Goal: Information Seeking & Learning: Check status

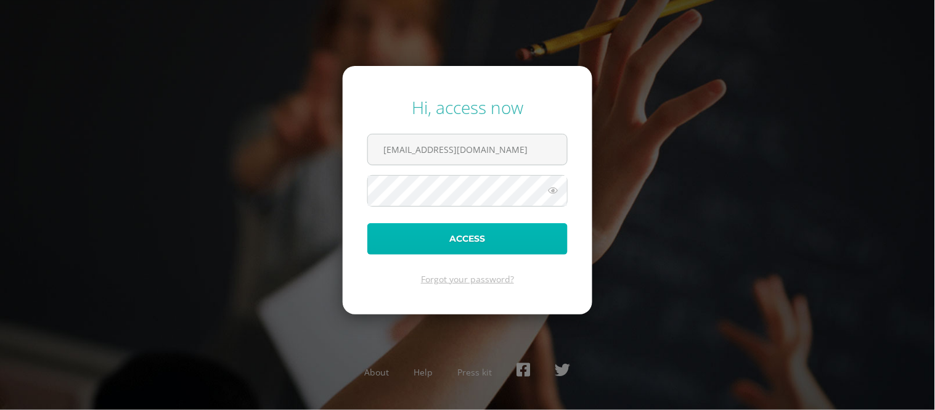
click at [478, 242] on button "Access" at bounding box center [467, 238] width 200 height 31
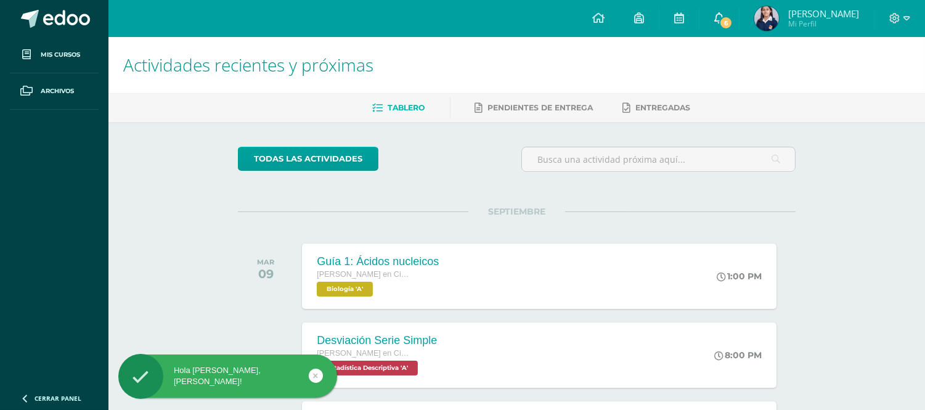
click at [733, 21] on span "6" at bounding box center [726, 23] width 14 height 14
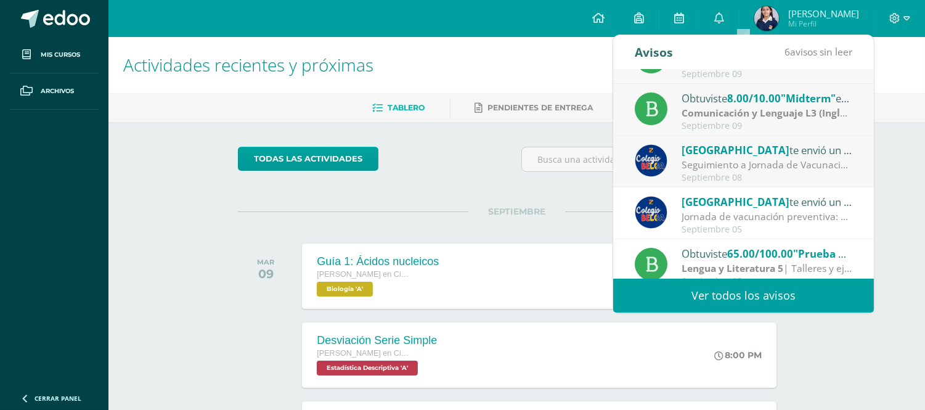
scroll to position [205, 0]
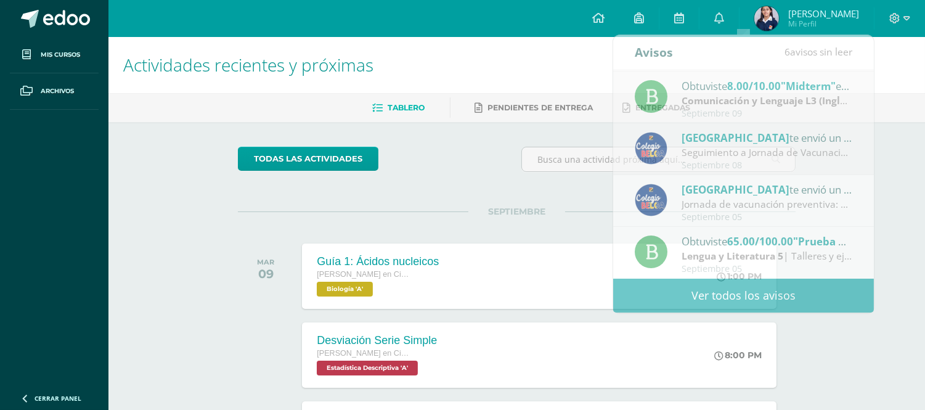
click at [907, 153] on div "Actividades recientes y próximas Tablero Pendientes de entrega Entregadas todas…" at bounding box center [517, 409] width 817 height 744
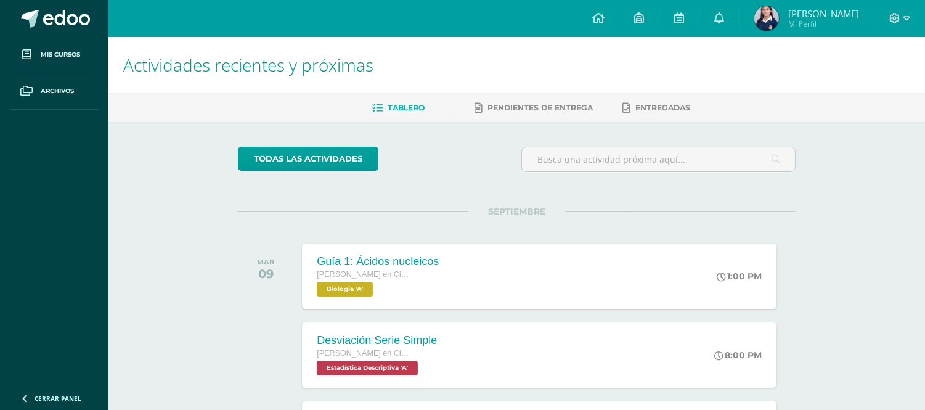
click at [822, 10] on span "Sara Isabel" at bounding box center [824, 13] width 71 height 12
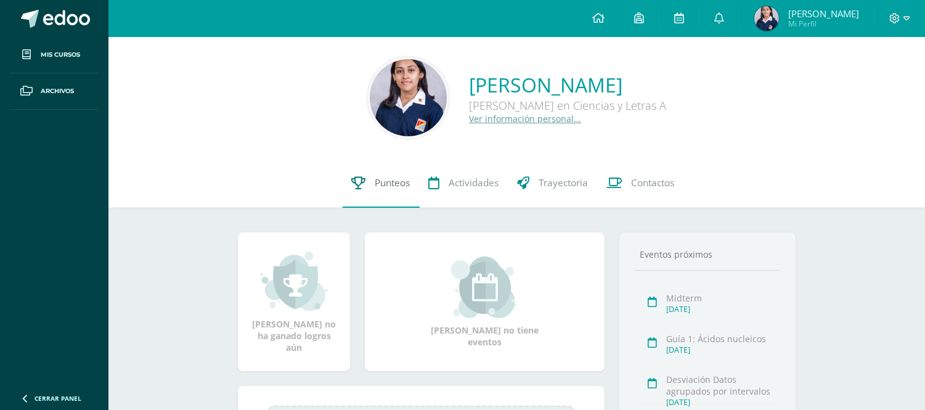
click at [386, 188] on span "Punteos" at bounding box center [392, 182] width 35 height 13
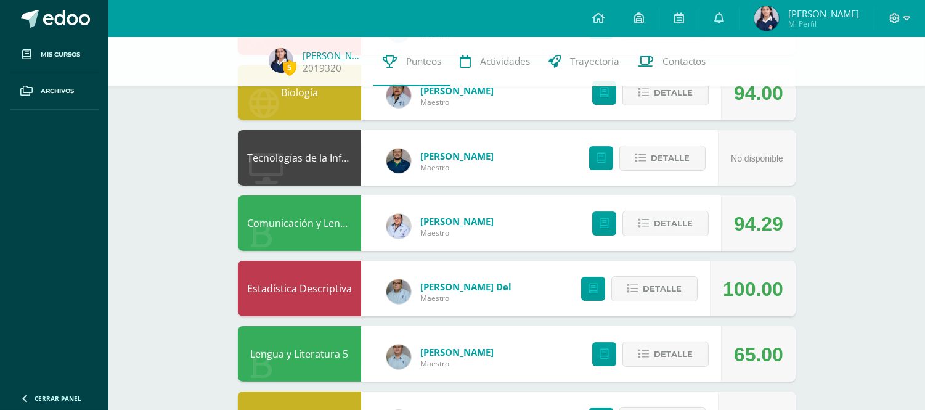
scroll to position [285, 0]
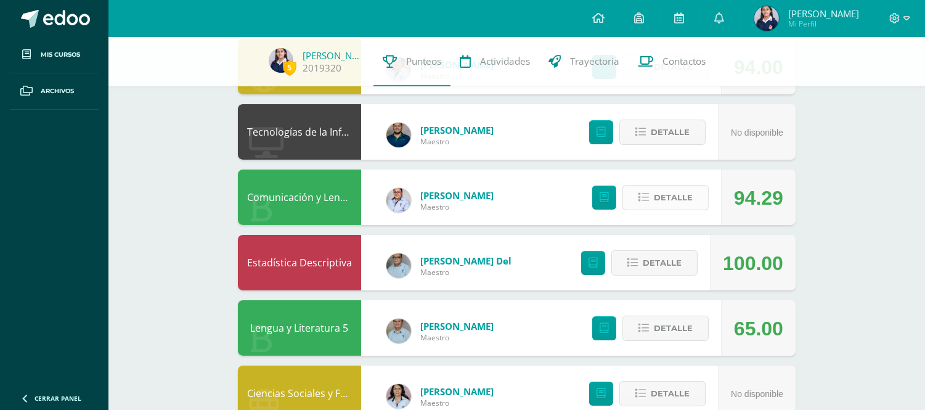
click at [676, 192] on span "Detalle" at bounding box center [673, 197] width 39 height 23
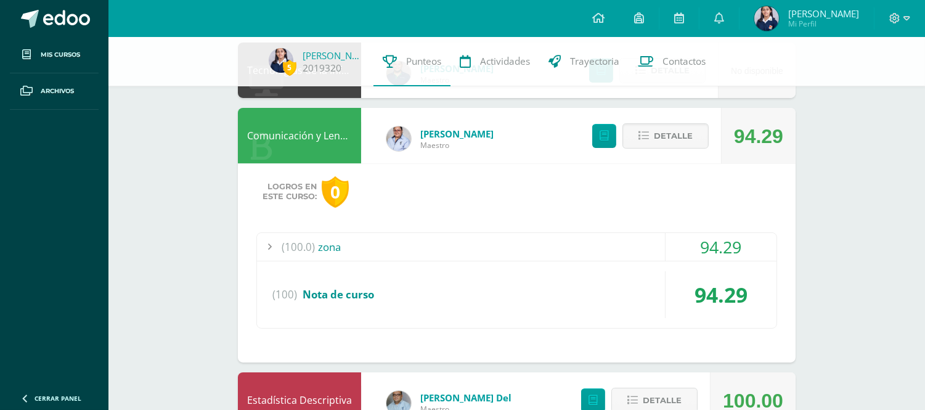
scroll to position [359, 0]
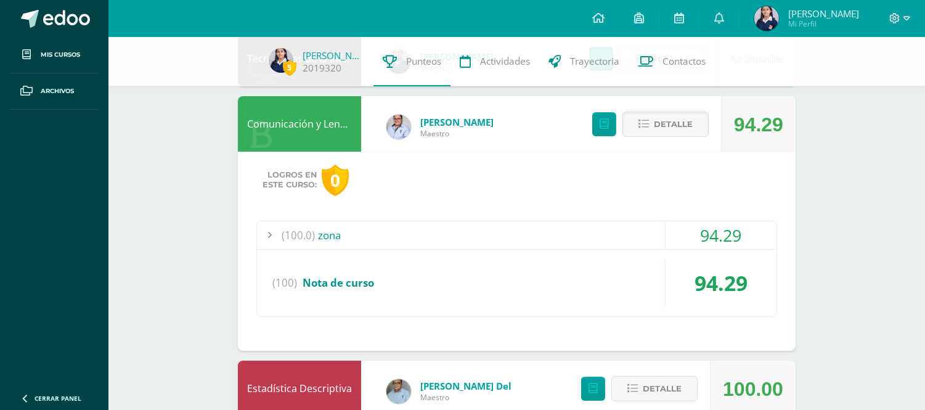
click at [675, 239] on div "94.29" at bounding box center [721, 235] width 111 height 28
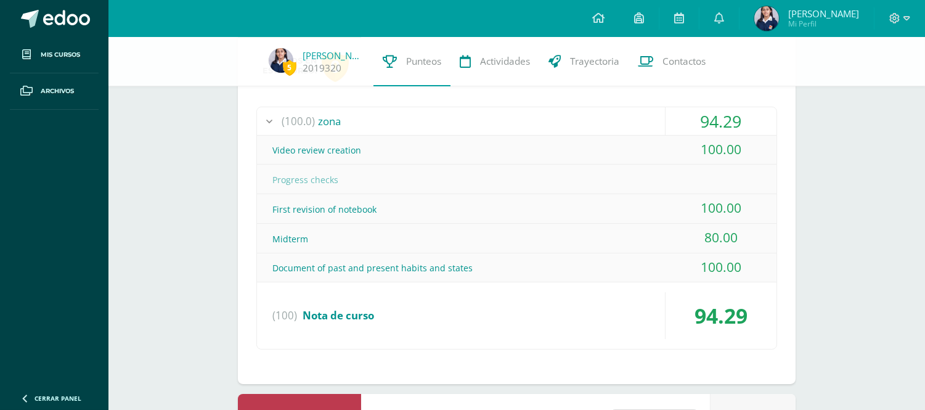
scroll to position [496, 0]
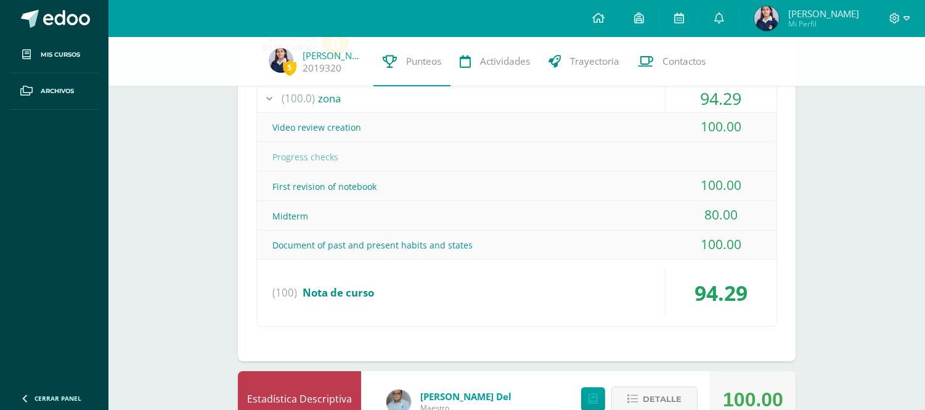
drag, startPoint x: 694, startPoint y: 220, endPoint x: 700, endPoint y: 217, distance: 7.4
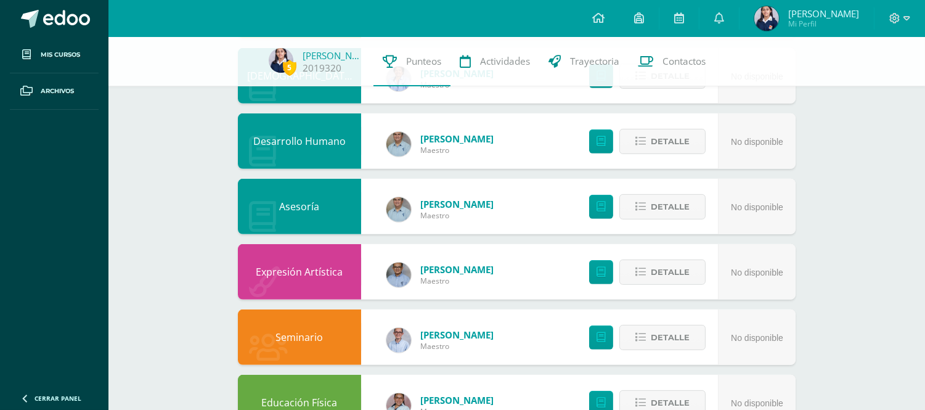
scroll to position [1056, 0]
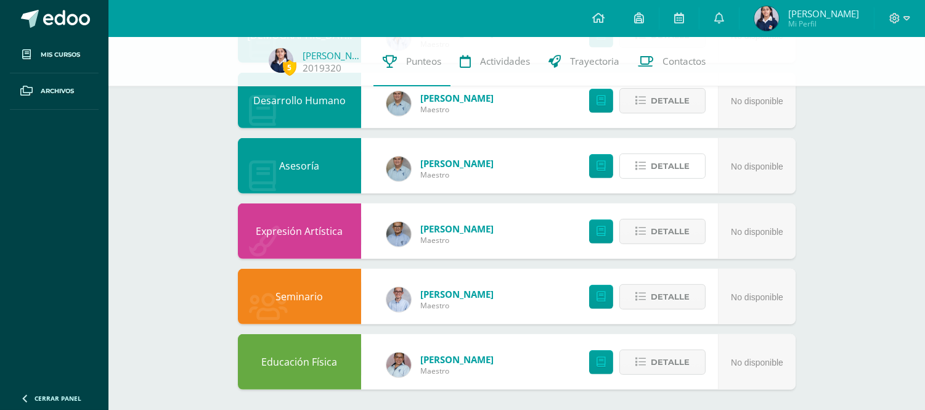
drag, startPoint x: 699, startPoint y: 168, endPoint x: 703, endPoint y: 139, distance: 29.3
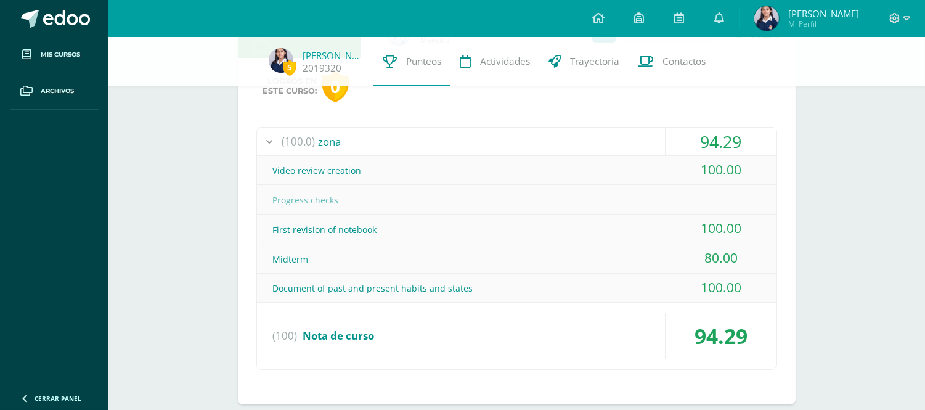
scroll to position [424, 0]
